Goal: Find specific fact: Find specific fact

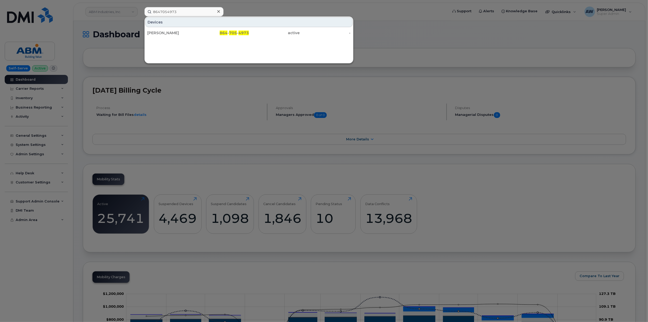
click at [95, 8] on div at bounding box center [324, 161] width 648 height 322
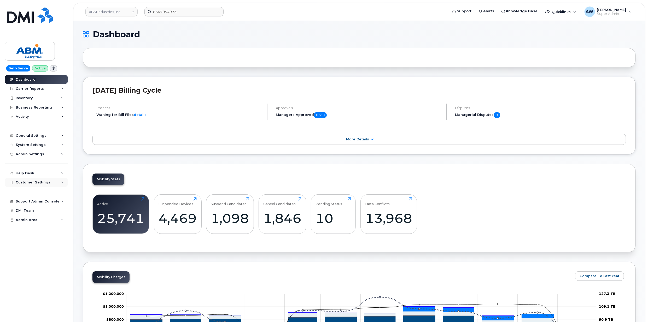
click at [48, 182] on div "Customer Settings" at bounding box center [36, 182] width 63 height 9
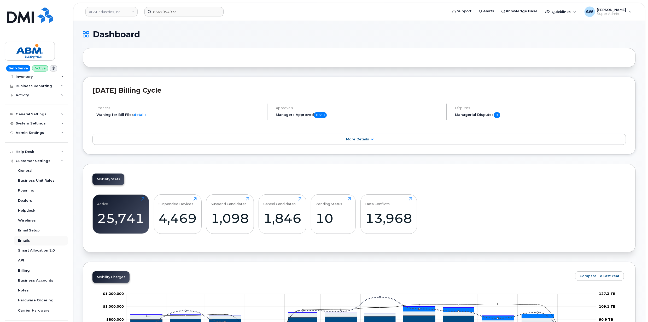
scroll to position [52, 0]
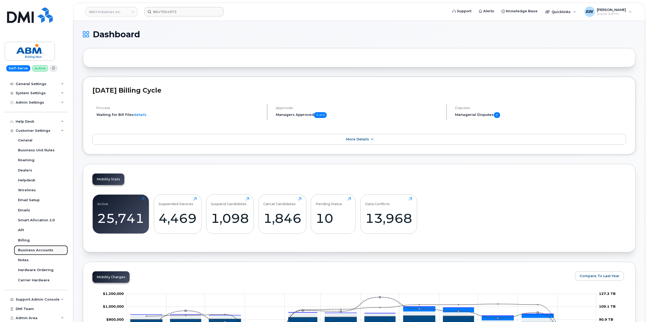
click at [44, 249] on div "Business Accounts" at bounding box center [35, 250] width 35 height 5
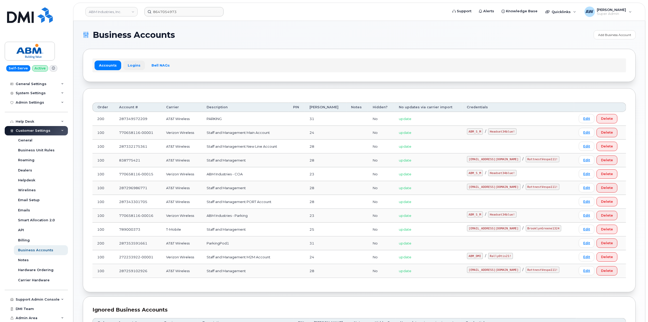
click at [129, 61] on link "Logins" at bounding box center [134, 65] width 22 height 9
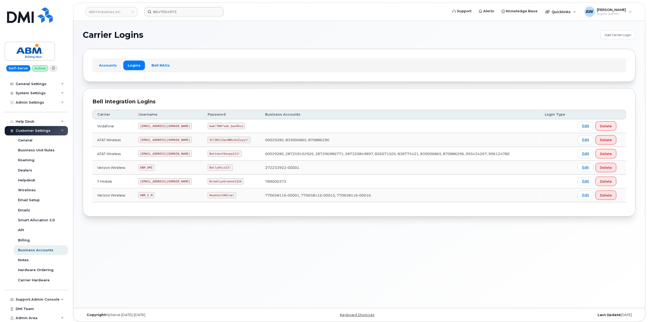
click at [141, 169] on code "ABM_DMI" at bounding box center [146, 167] width 16 height 6
drag, startPoint x: 143, startPoint y: 197, endPoint x: 155, endPoint y: 197, distance: 12.3
click at [154, 197] on code "ABM_S_M" at bounding box center [146, 195] width 16 height 6
copy code "ABM_S_M"
drag, startPoint x: 191, startPoint y: 195, endPoint x: 218, endPoint y: 199, distance: 27.5
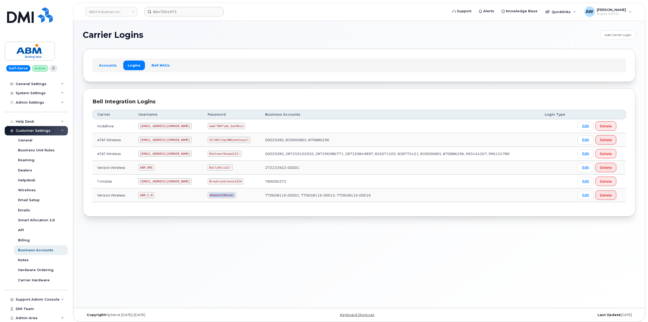
click at [218, 199] on td "Headset34blue!" at bounding box center [231, 195] width 57 height 14
copy code "Headset34blue!"
